Goal: Navigation & Orientation: Find specific page/section

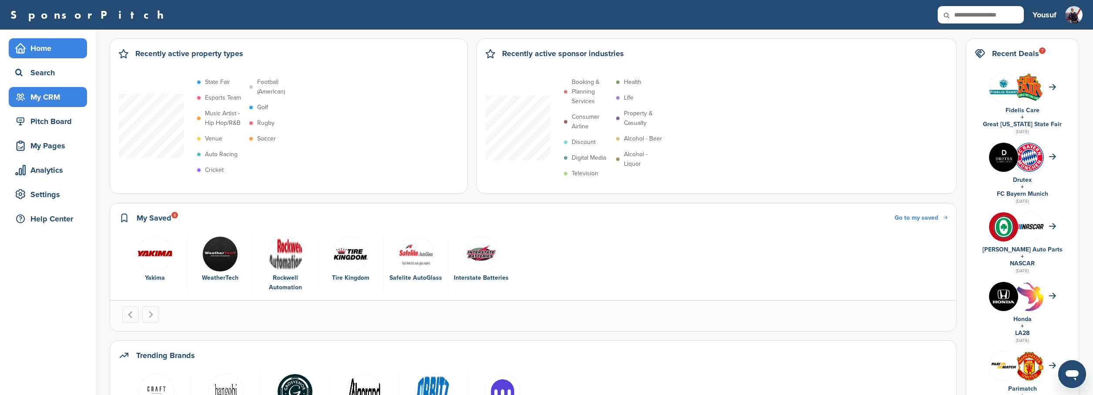
click at [52, 99] on div "My CRM" at bounding box center [50, 97] width 74 height 16
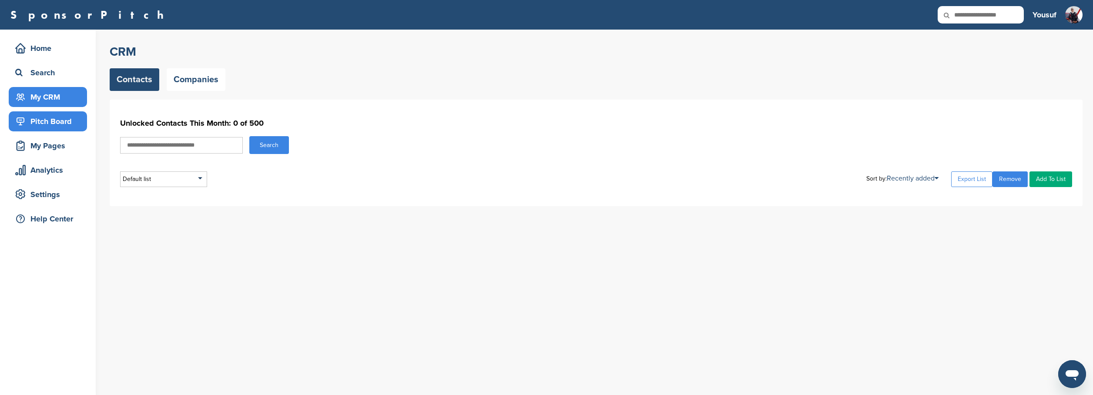
click at [57, 126] on div "Pitch Board" at bounding box center [50, 122] width 74 height 16
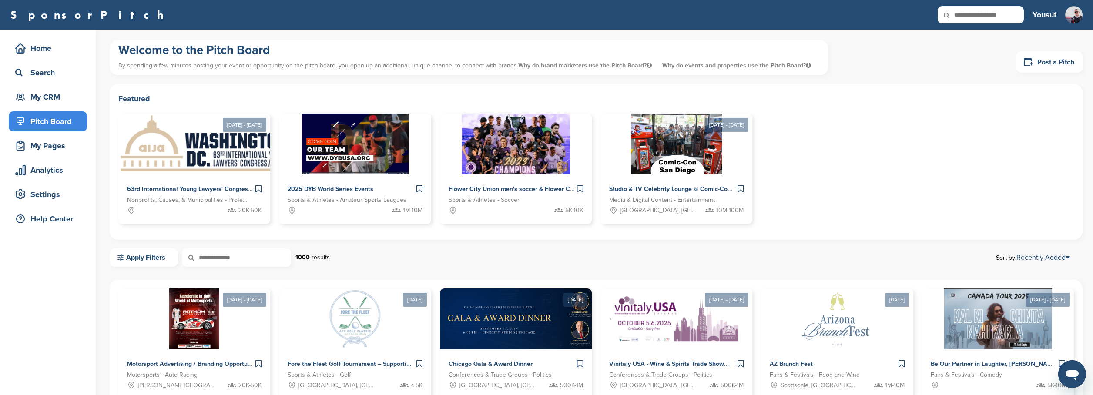
click at [57, 143] on div "My Pages" at bounding box center [50, 146] width 74 height 16
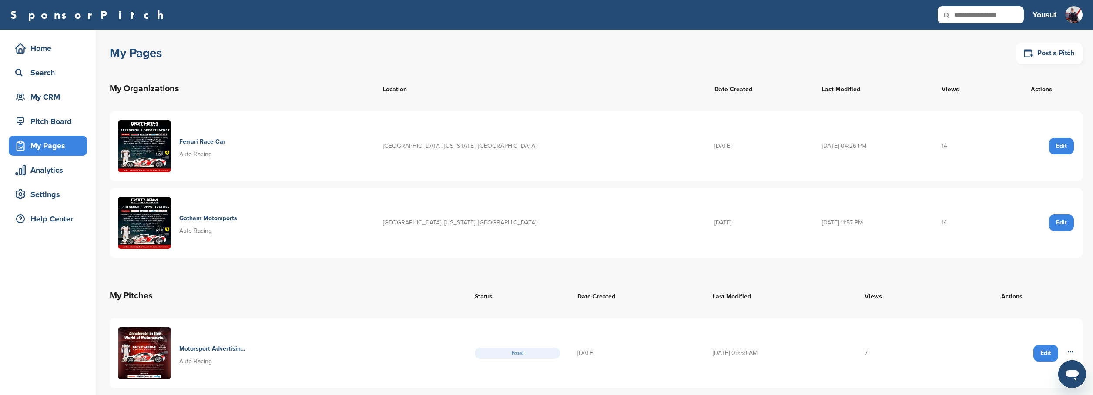
click at [124, 39] on div "My Pages Post a Pitch My Organizations Location Date Created Last Modified View…" at bounding box center [601, 233] width 983 height 407
click at [44, 146] on div "My Pages" at bounding box center [50, 146] width 74 height 16
